Goal: Task Accomplishment & Management: Manage account settings

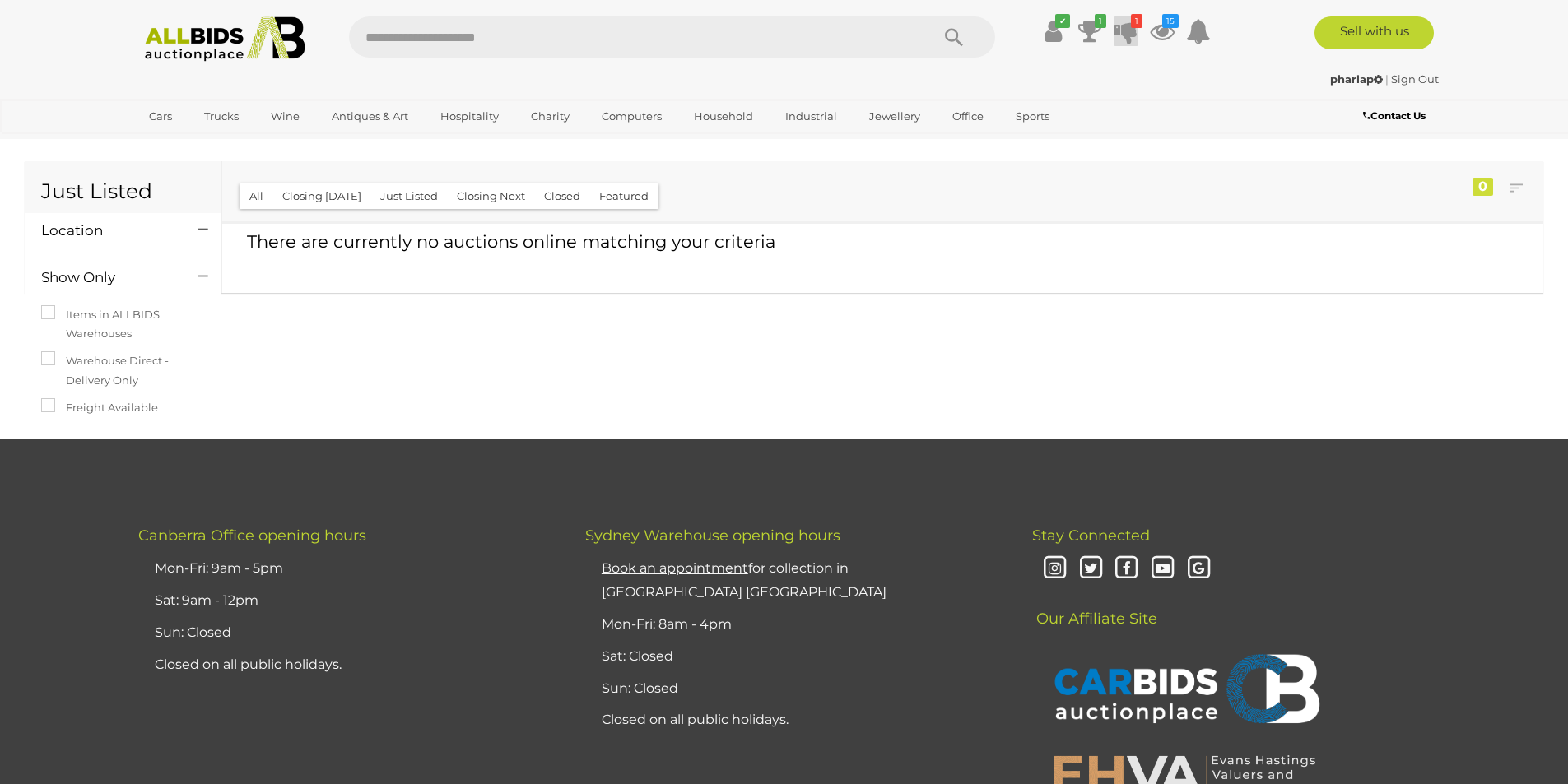
click at [1126, 23] on icon at bounding box center [1126, 31] width 23 height 30
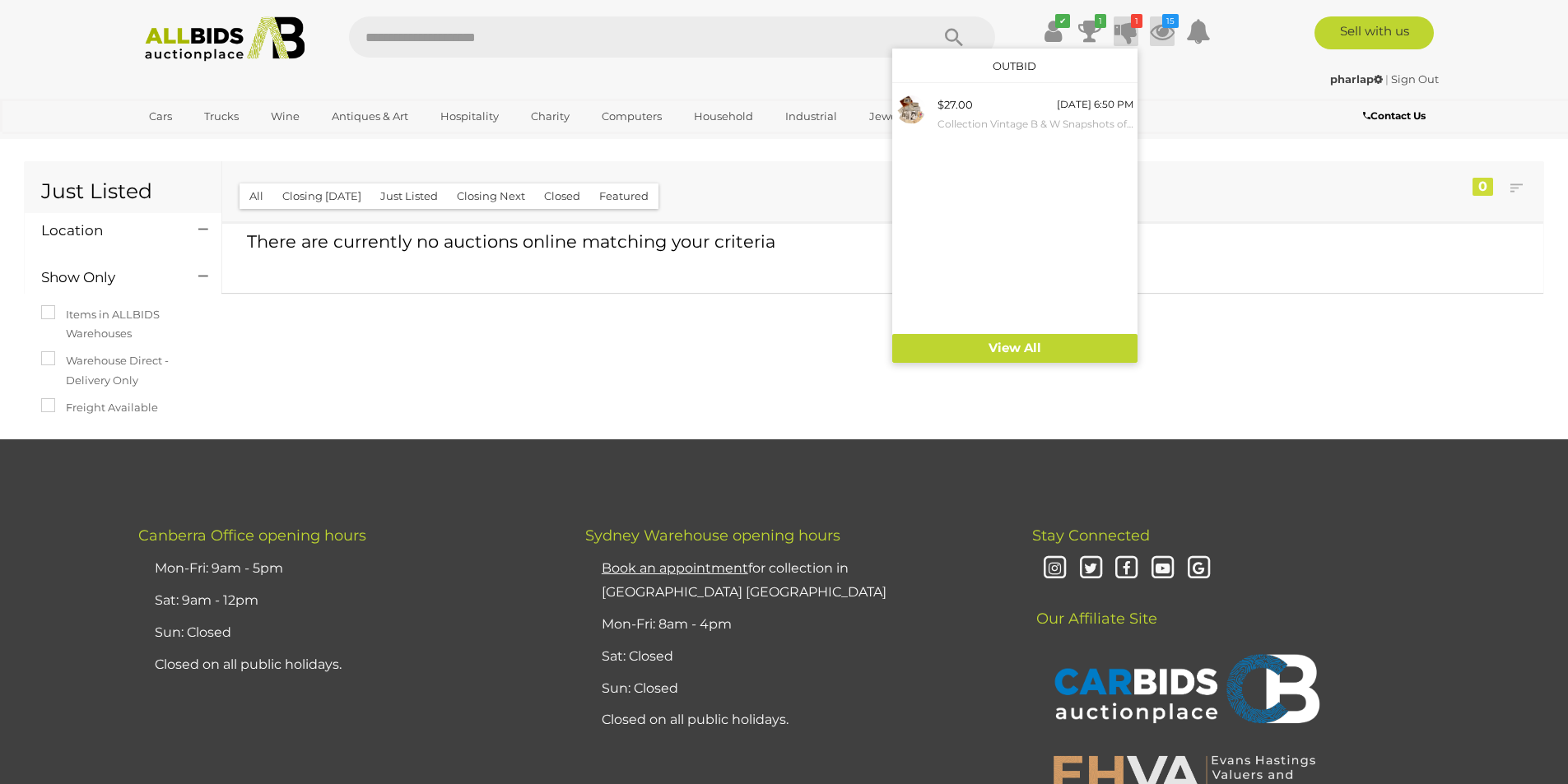
click at [1170, 29] on icon at bounding box center [1162, 31] width 24 height 30
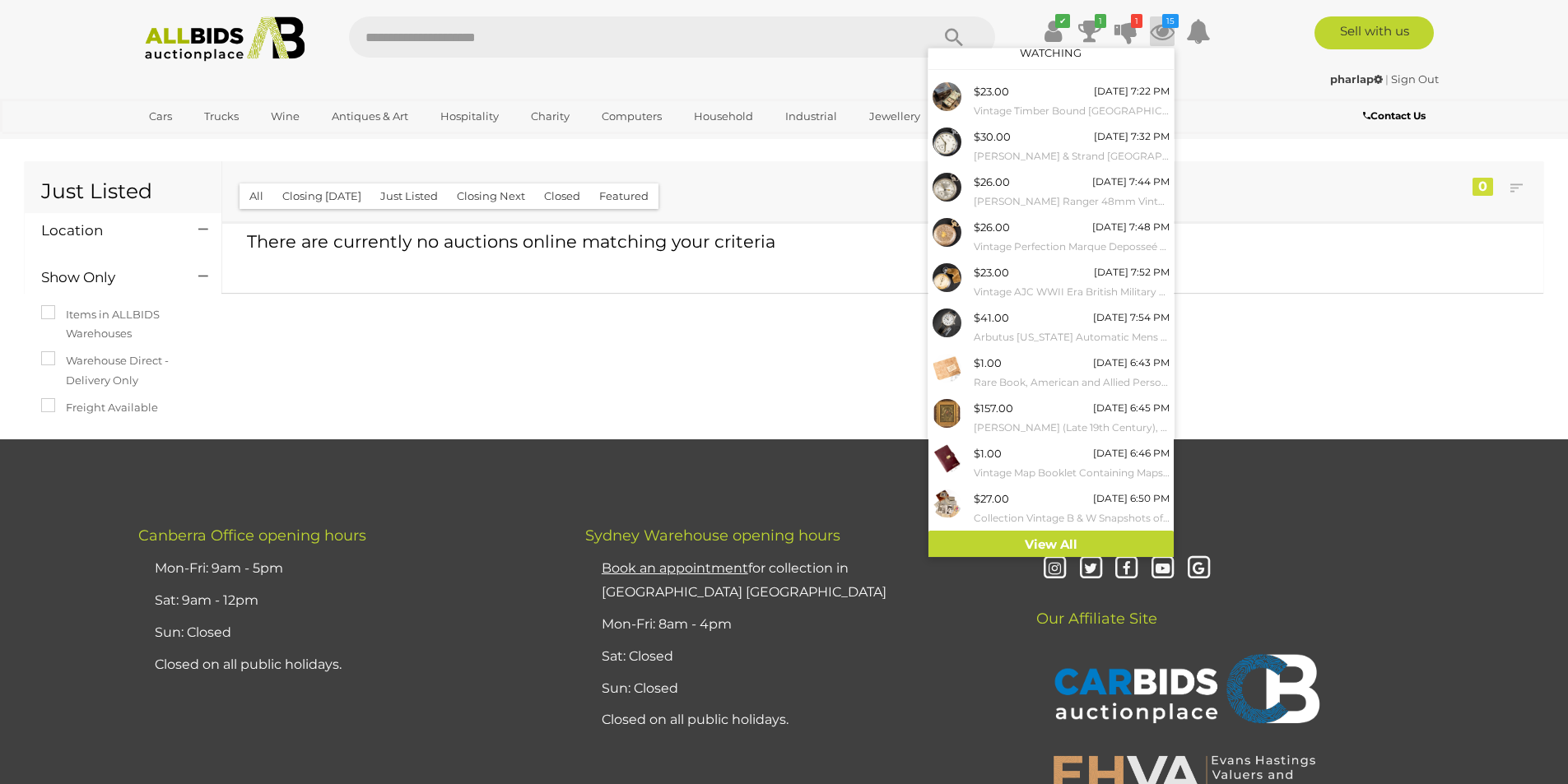
scroll to position [16, 0]
click at [1091, 27] on icon at bounding box center [1090, 31] width 23 height 30
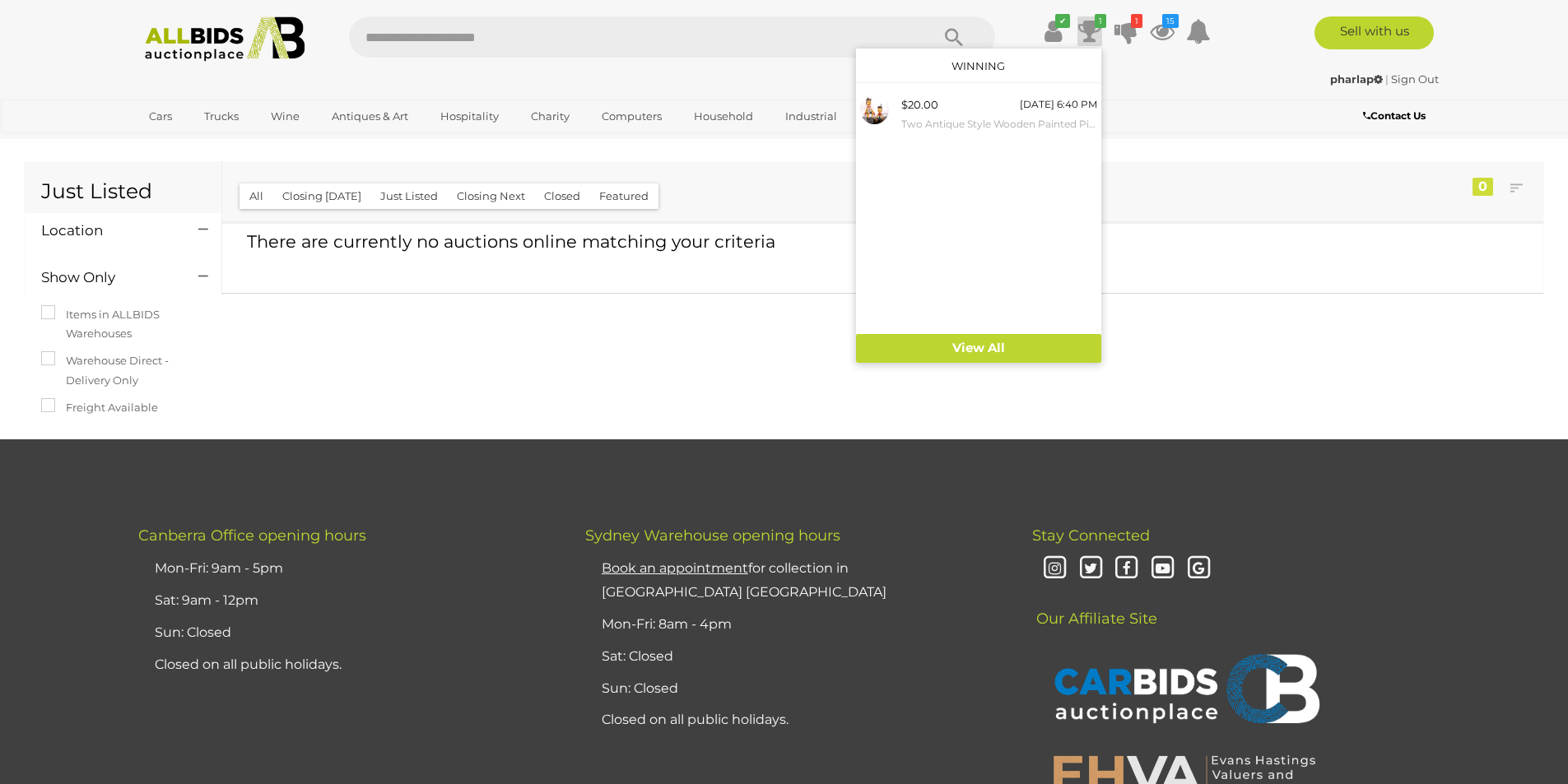
click at [1421, 76] on link "Sign Out" at bounding box center [1414, 78] width 48 height 13
